Goal: Use online tool/utility

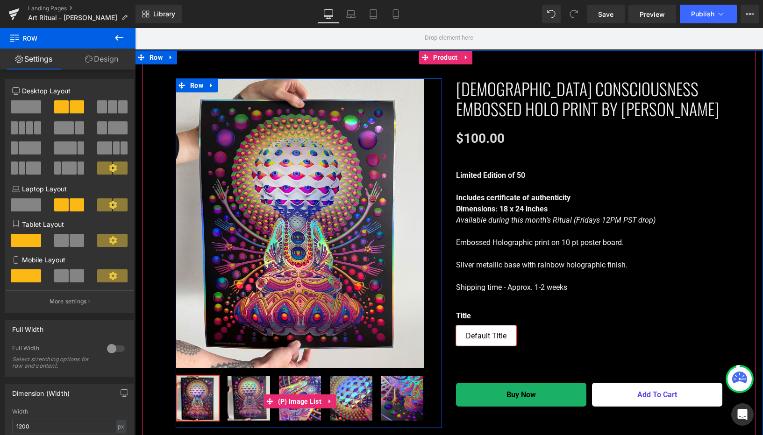
scroll to position [723, 0]
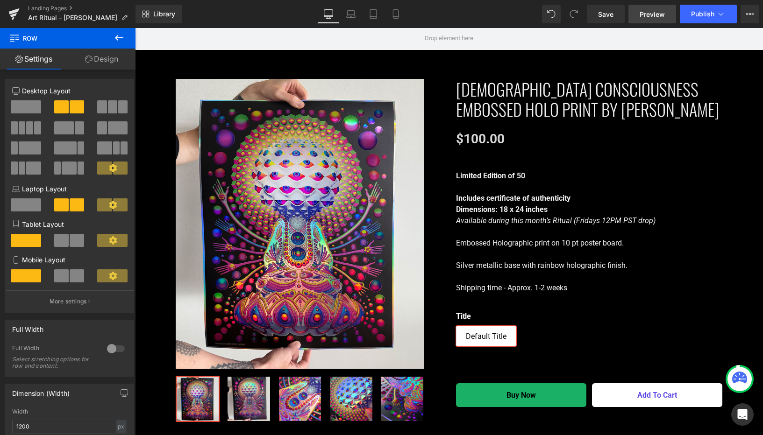
click at [648, 14] on span "Preview" at bounding box center [652, 14] width 25 height 10
click at [648, 9] on span "Preview" at bounding box center [652, 14] width 25 height 10
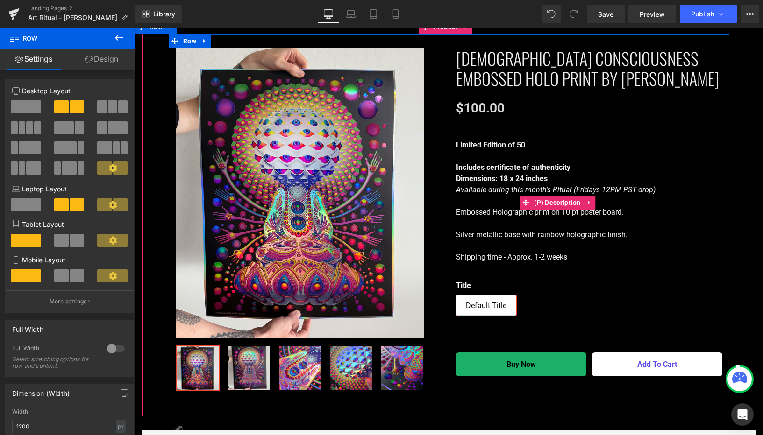
scroll to position [684, 0]
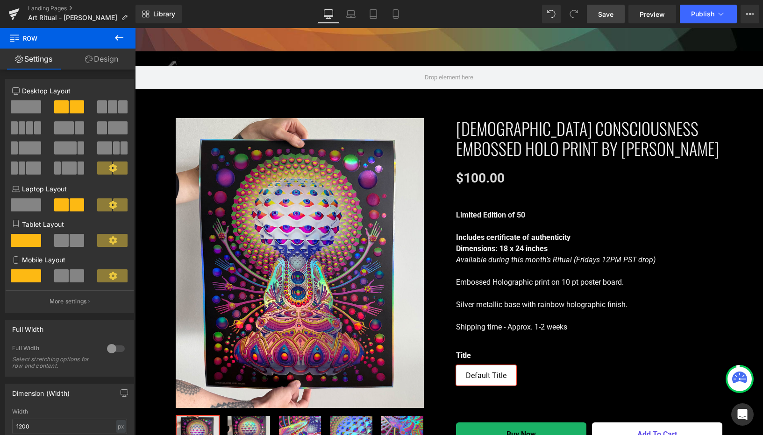
click at [604, 16] on span "Save" at bounding box center [605, 14] width 15 height 10
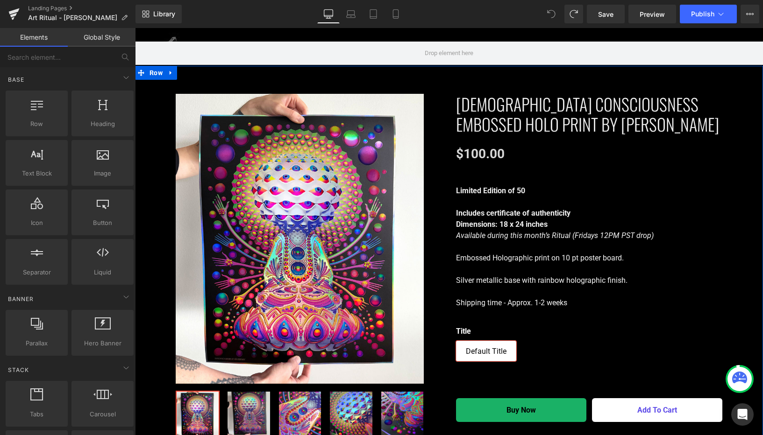
scroll to position [454, 0]
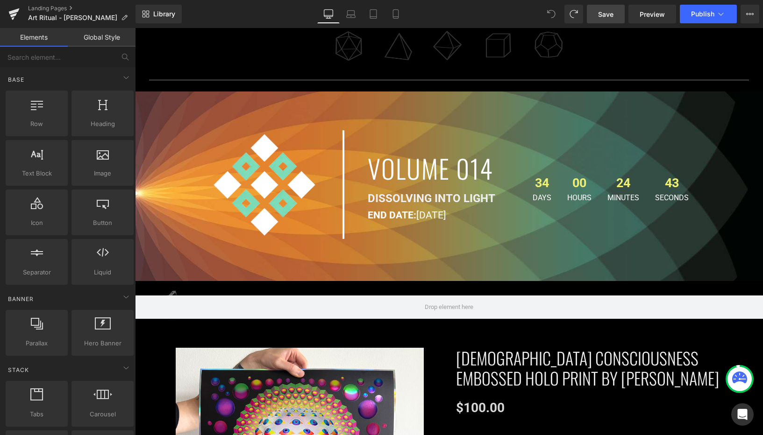
click at [609, 16] on span "Save" at bounding box center [605, 14] width 15 height 10
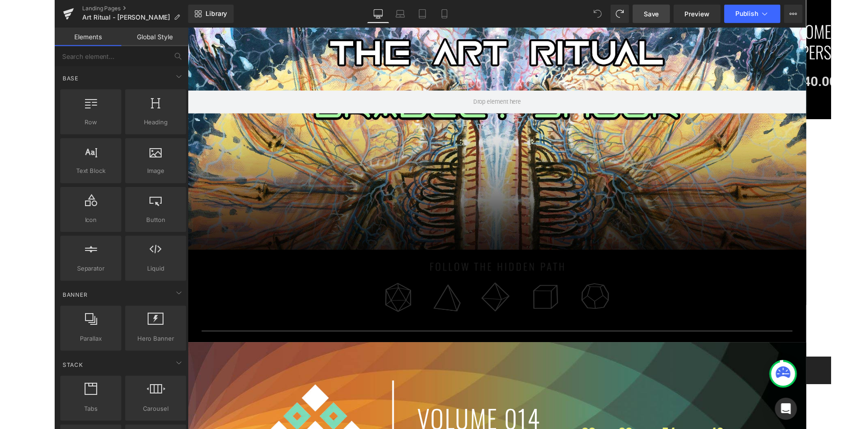
scroll to position [0, 0]
